Goal: Check status: Check status

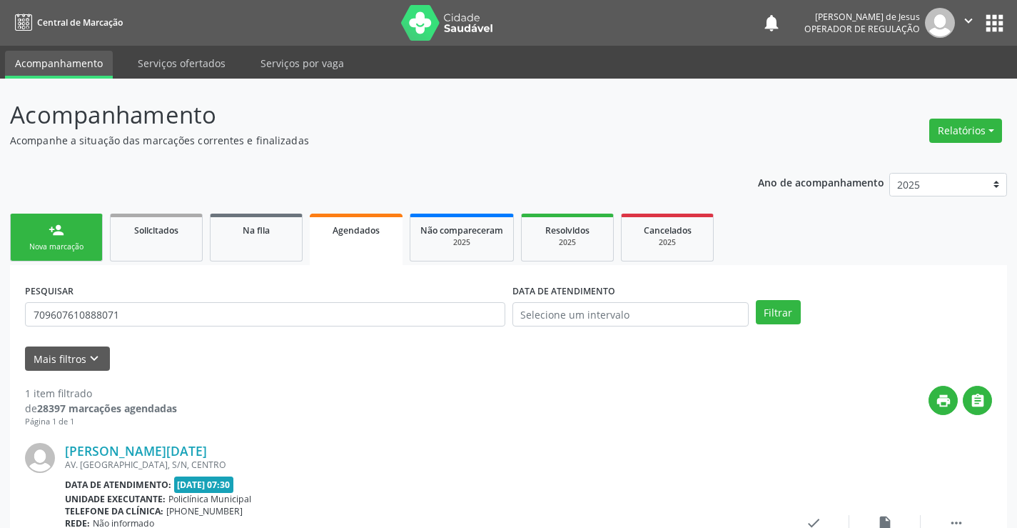
click at [428, 302] on input "709607610888071" at bounding box center [265, 314] width 481 height 24
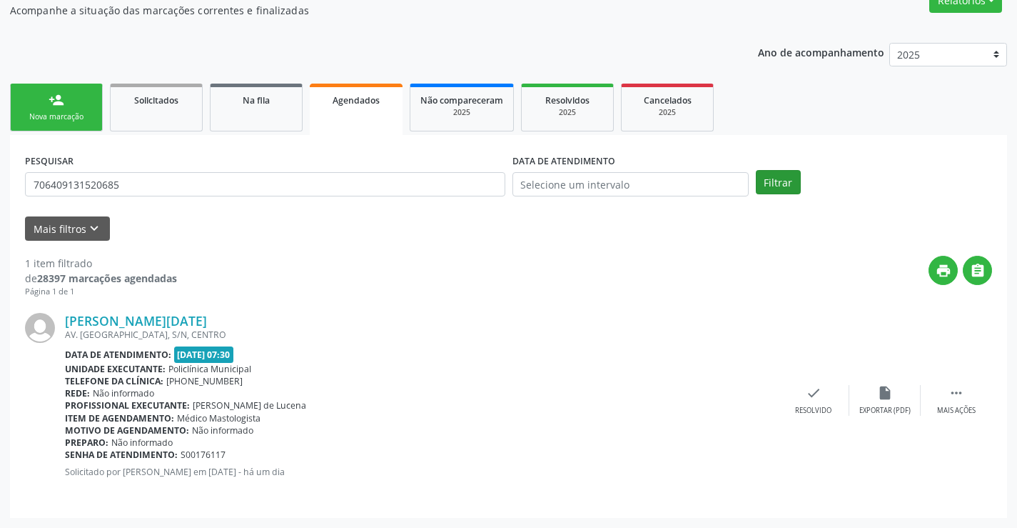
type input "706409131520685"
click at [775, 174] on button "Filtrar" at bounding box center [778, 182] width 45 height 24
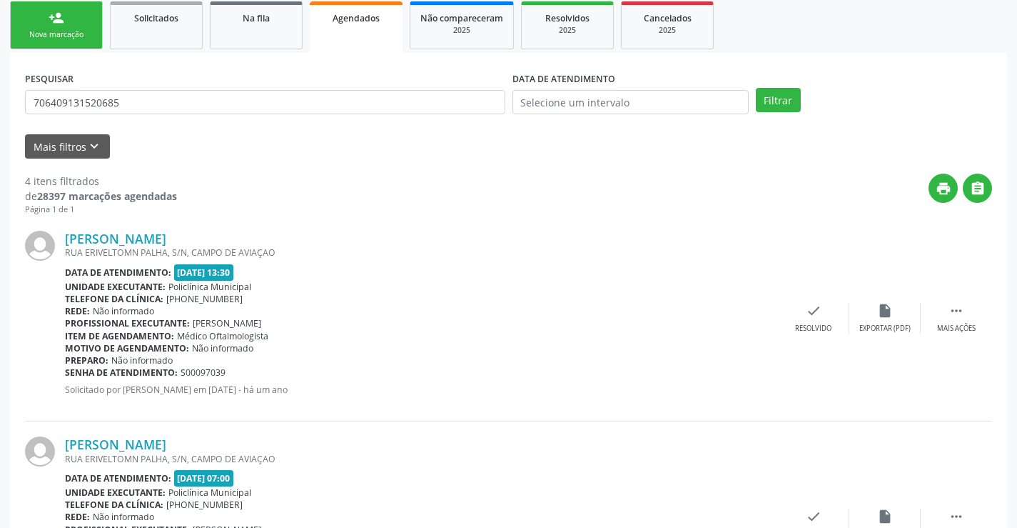
scroll to position [105, 0]
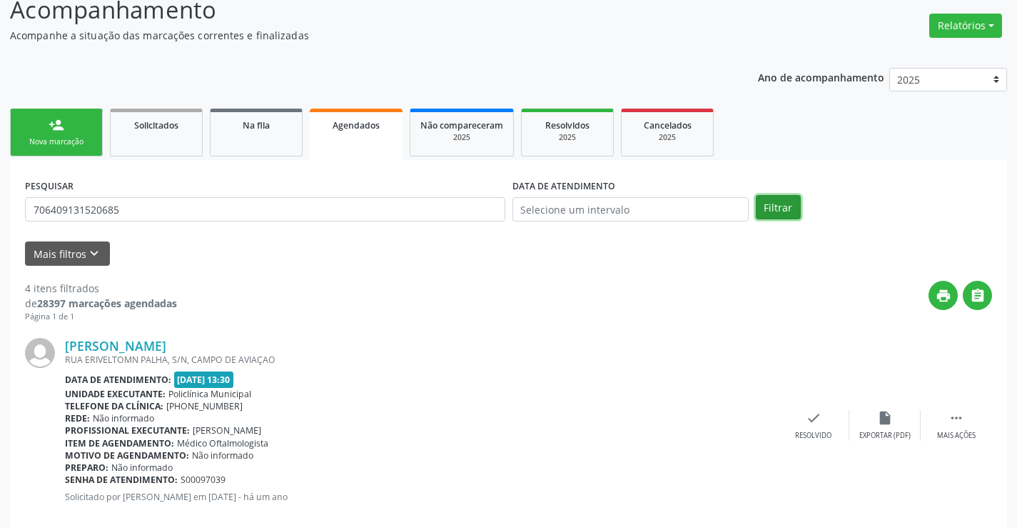
click at [786, 210] on button "Filtrar" at bounding box center [778, 207] width 45 height 24
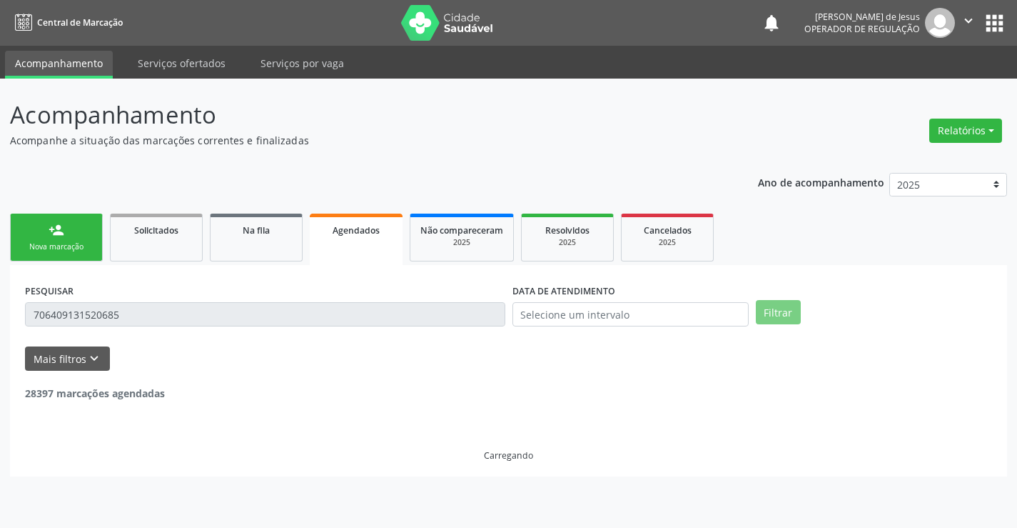
scroll to position [0, 0]
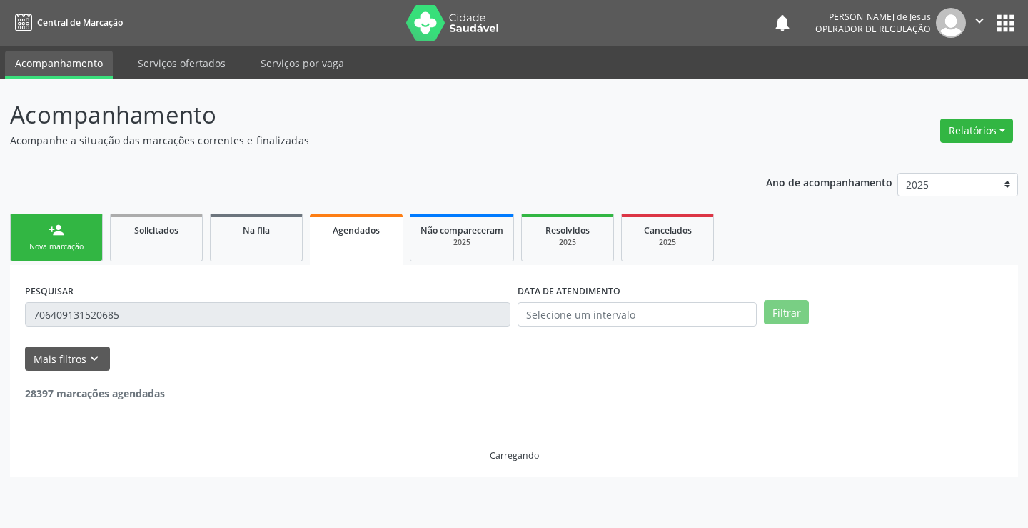
click at [786, 210] on ul "person_add Nova marcação Solicitados Na fila Agendados Não compareceram 2025 Re…" at bounding box center [514, 237] width 1008 height 55
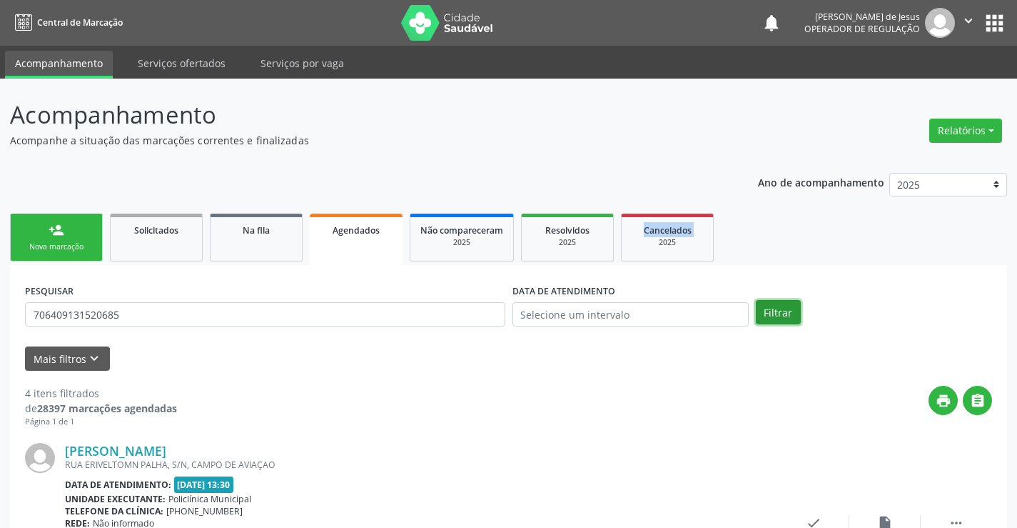
click at [788, 314] on button "Filtrar" at bounding box center [778, 312] width 45 height 24
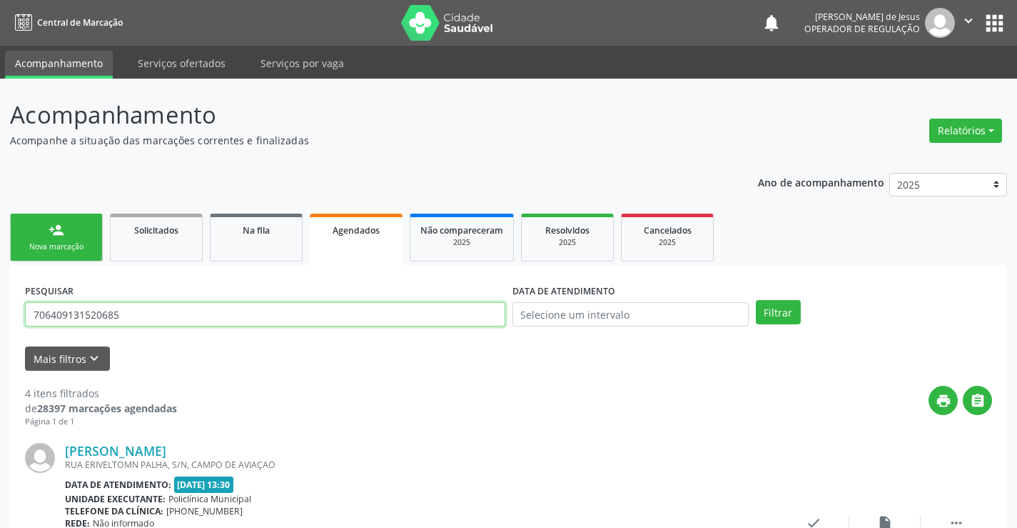
click at [297, 311] on input "706409131520685" at bounding box center [265, 314] width 481 height 24
click at [188, 318] on input "706409131520685" at bounding box center [265, 314] width 481 height 24
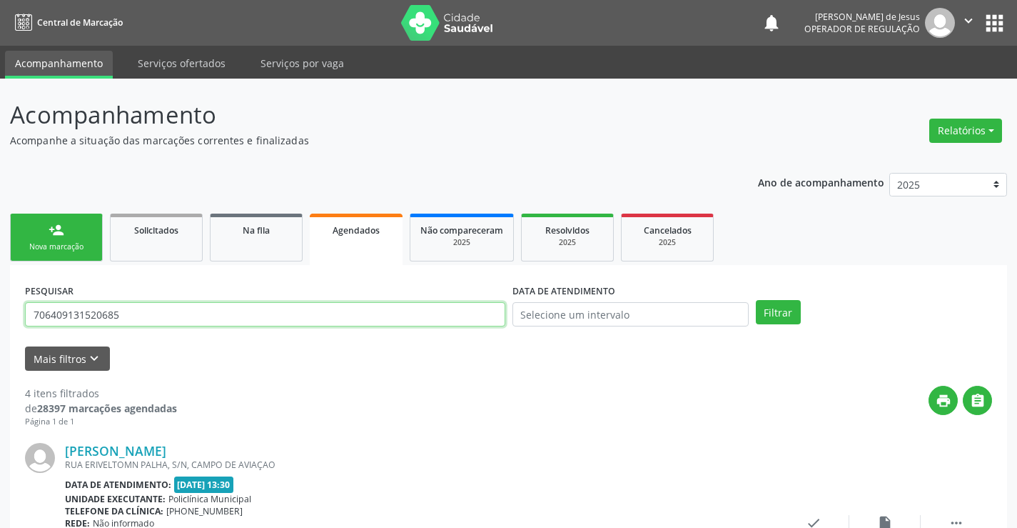
click at [188, 318] on input "706409131520685" at bounding box center [265, 314] width 481 height 24
click at [756, 300] on button "Filtrar" at bounding box center [778, 312] width 45 height 24
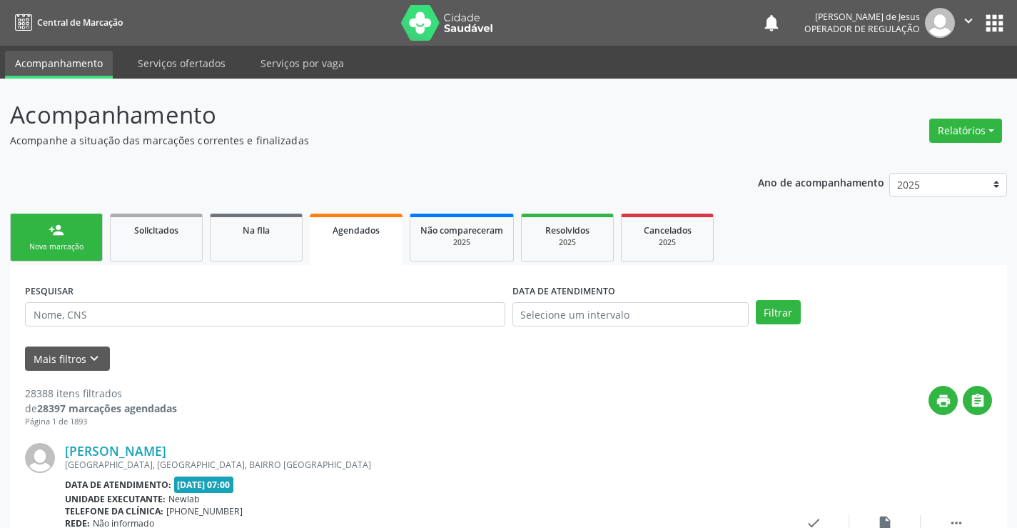
click at [325, 253] on link "Agendados" at bounding box center [356, 238] width 93 height 51
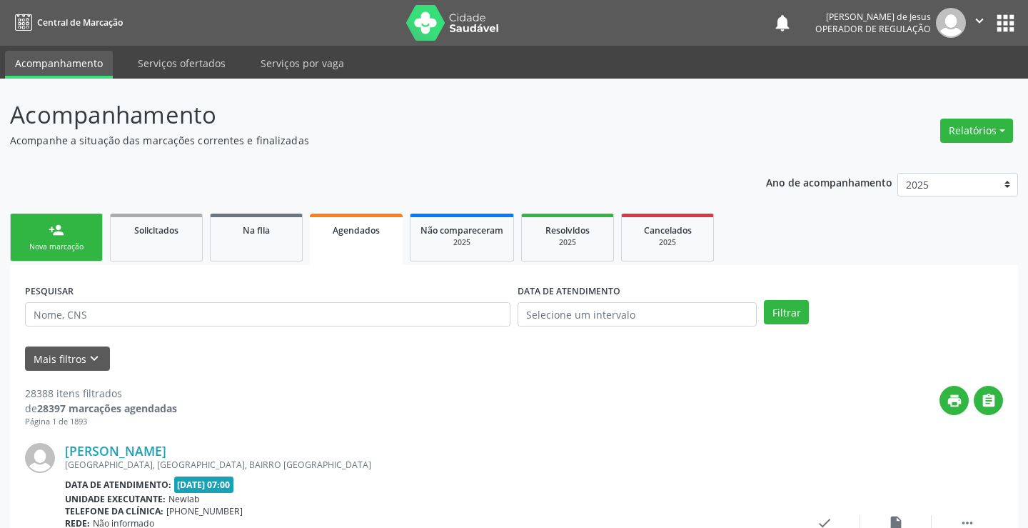
click at [325, 253] on link "Agendados" at bounding box center [356, 238] width 93 height 51
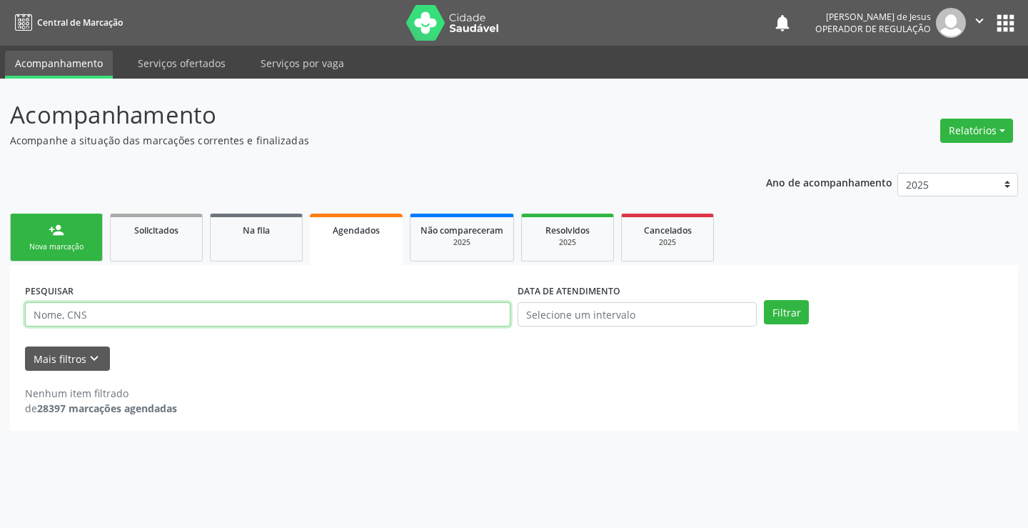
click at [163, 324] on input "text" at bounding box center [268, 314] width 486 height 24
type input "[PERSON_NAME]"
click at [167, 326] on div "PESQUISAR [PERSON_NAME]" at bounding box center [267, 308] width 493 height 56
drag, startPoint x: 167, startPoint y: 326, endPoint x: 168, endPoint y: 317, distance: 9.3
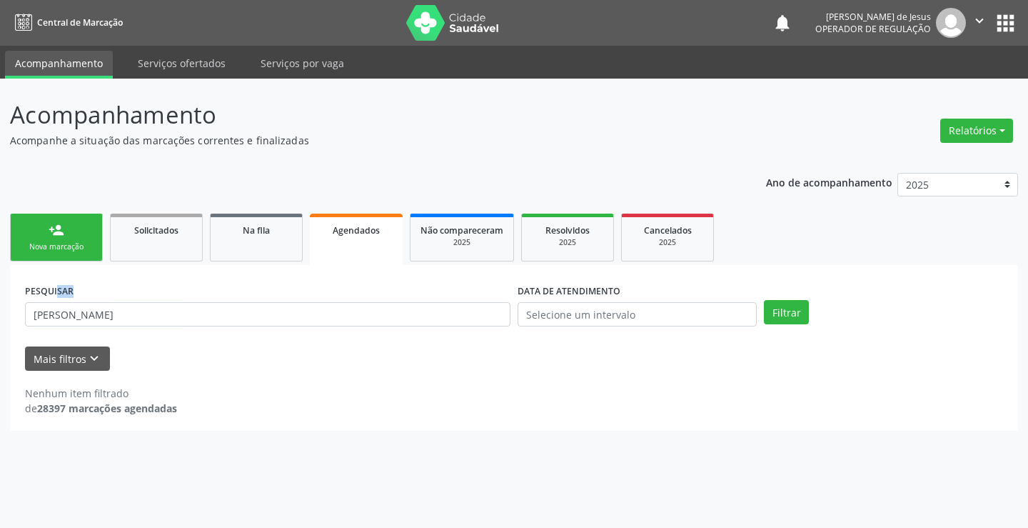
click at [167, 326] on div "PESQUISAR [PERSON_NAME]" at bounding box center [267, 308] width 493 height 56
click at [168, 317] on input "[PERSON_NAME]" at bounding box center [268, 314] width 486 height 24
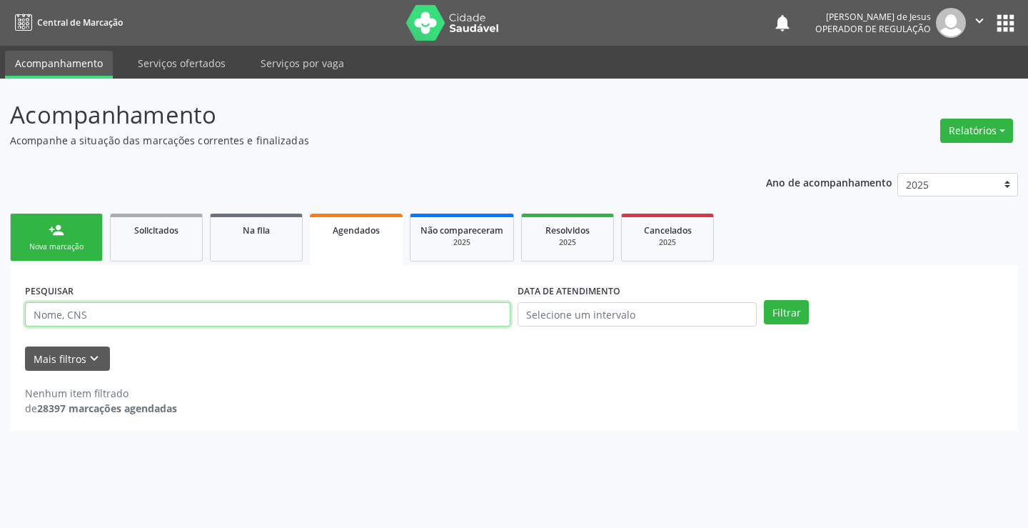
click at [764, 300] on button "Filtrar" at bounding box center [786, 312] width 45 height 24
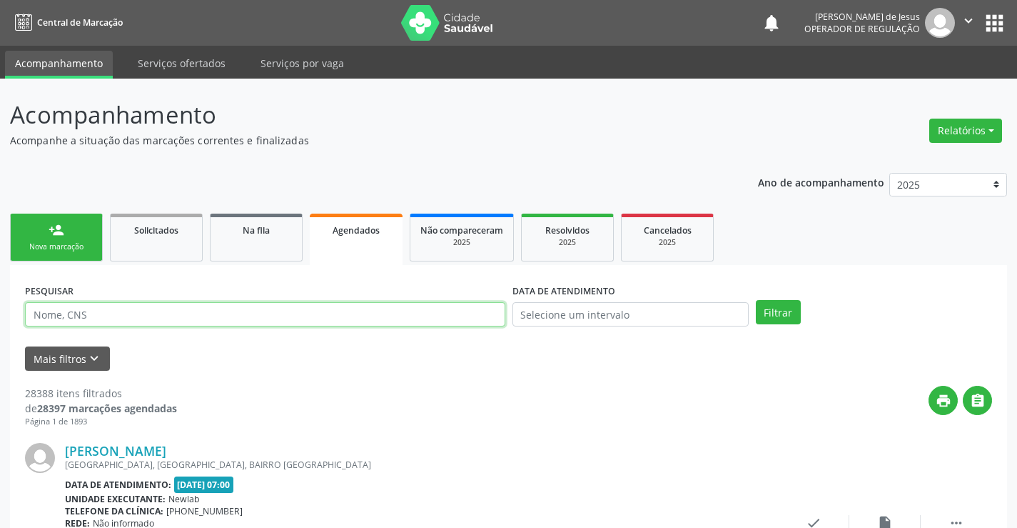
click at [430, 312] on input "text" at bounding box center [265, 314] width 481 height 24
type input "7032006786293"
click at [773, 313] on button "Filtrar" at bounding box center [778, 312] width 45 height 24
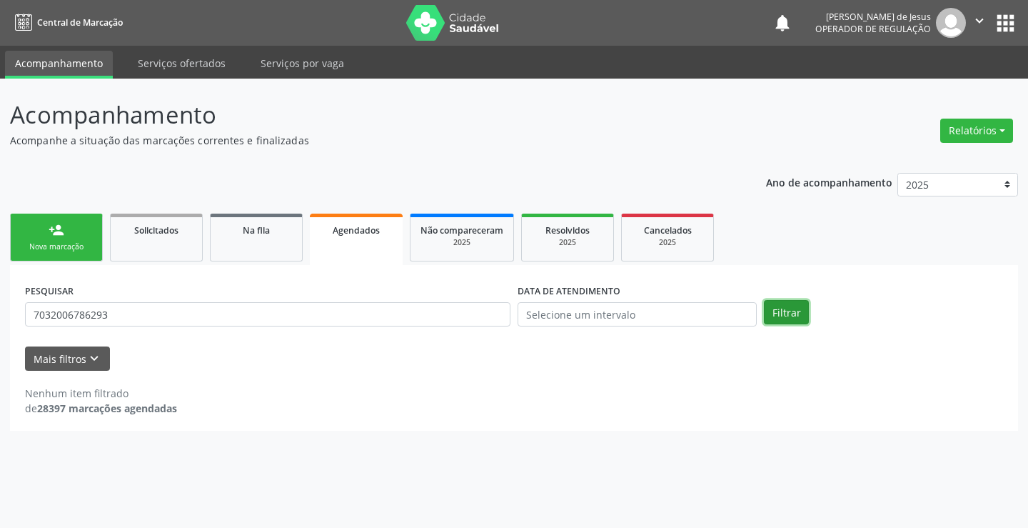
click at [782, 307] on button "Filtrar" at bounding box center [786, 312] width 45 height 24
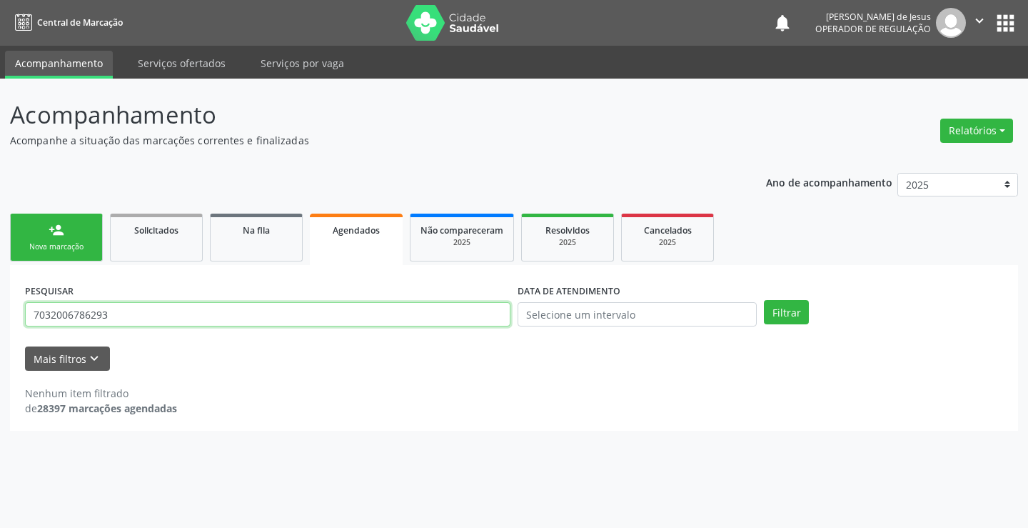
click at [293, 316] on input "7032006786293" at bounding box center [268, 314] width 486 height 24
type input "laiane de [PERSON_NAME]"
click at [764, 300] on button "Filtrar" at bounding box center [786, 312] width 45 height 24
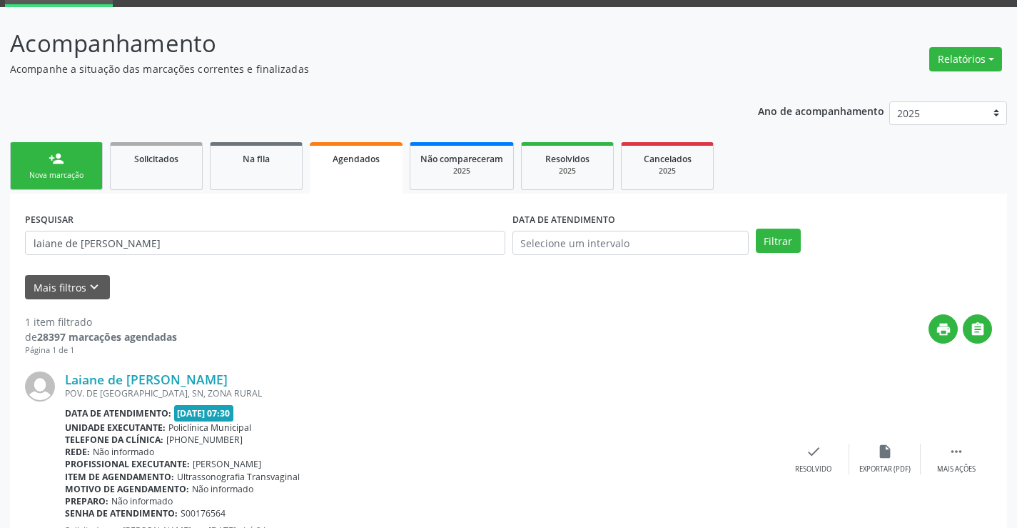
scroll to position [130, 0]
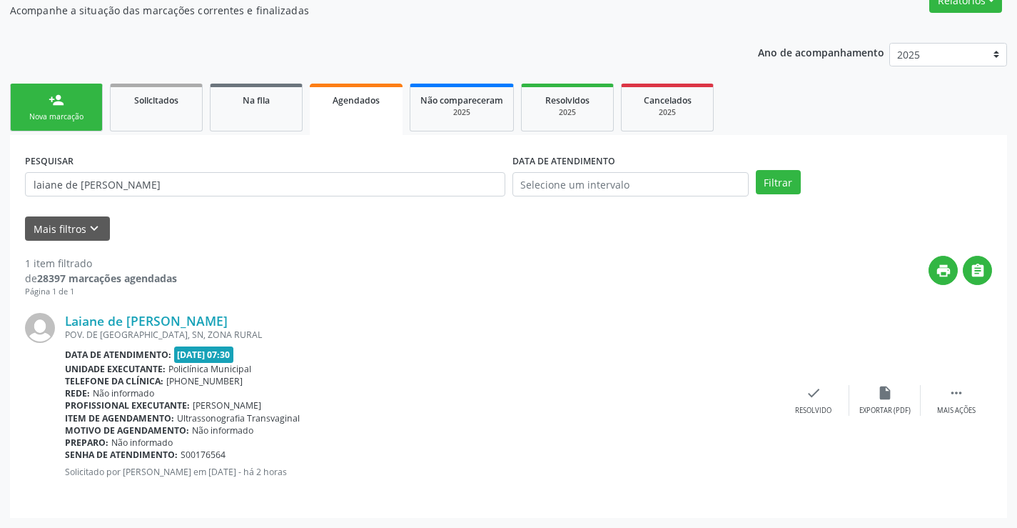
click at [386, 419] on div "Laiane de [PERSON_NAME] POV. DE [GEOGRAPHIC_DATA], SN, ZONA RURAL Data de atend…" at bounding box center [421, 400] width 713 height 175
click at [435, 253] on div "1 item filtrado de 28397 marcações agendadas Página 1 de 1 print  Laiane de [P…" at bounding box center [508, 372] width 967 height 262
click at [431, 256] on div "1 item filtrado de 28397 marcações agendadas Página 1 de 1 print  Laiane de [P…" at bounding box center [508, 372] width 967 height 262
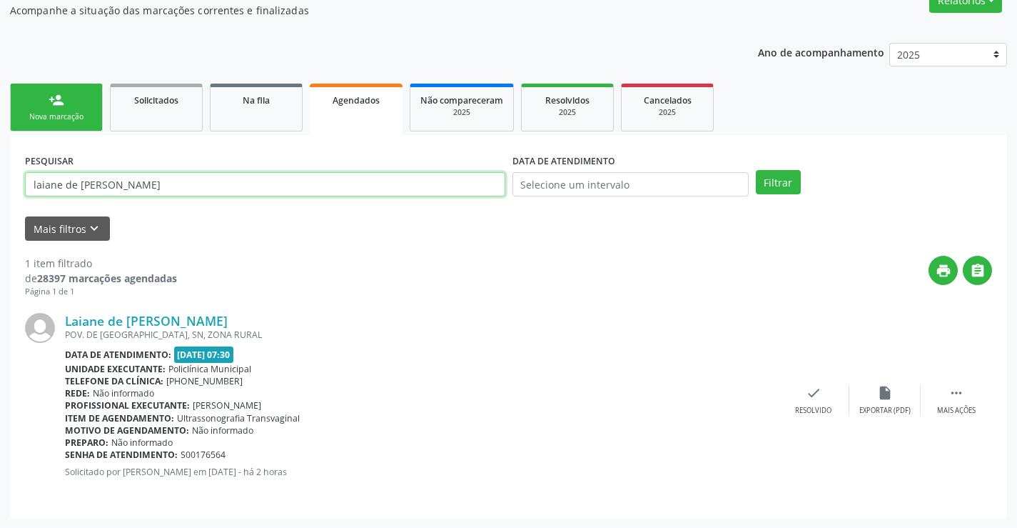
click at [404, 183] on input "laiane de [PERSON_NAME]" at bounding box center [265, 184] width 481 height 24
type input "[PERSON_NAME] de melo"
click at [756, 170] on button "Filtrar" at bounding box center [778, 182] width 45 height 24
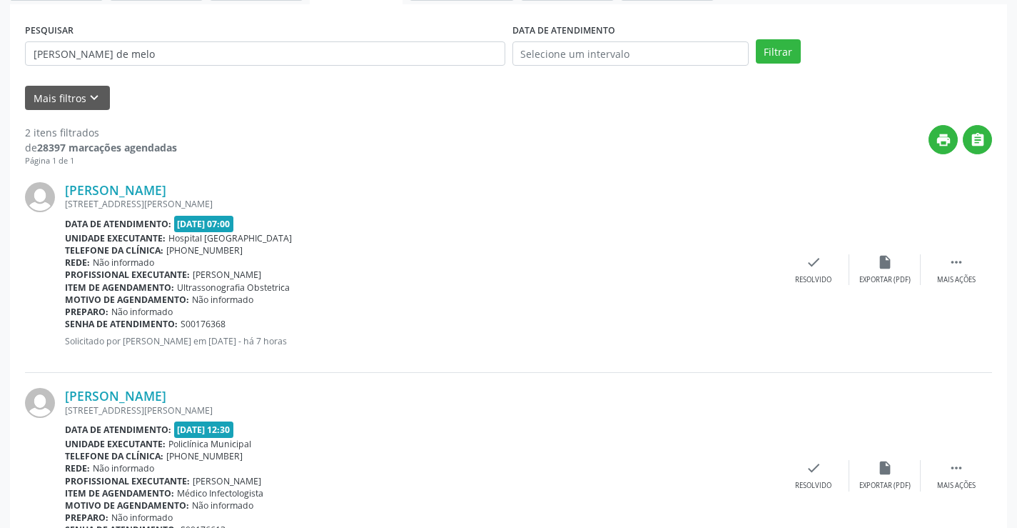
scroll to position [336, 0]
